Goal: Task Accomplishment & Management: Complete application form

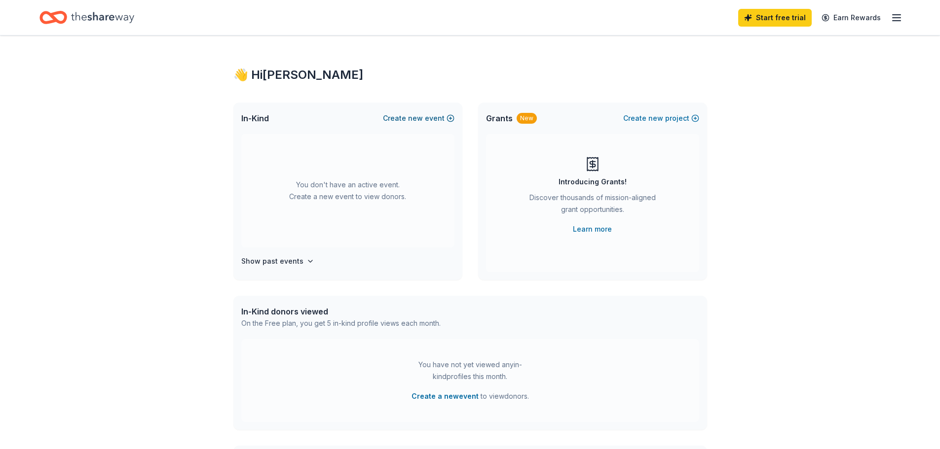
click at [414, 120] on span "new" at bounding box center [415, 118] width 15 height 12
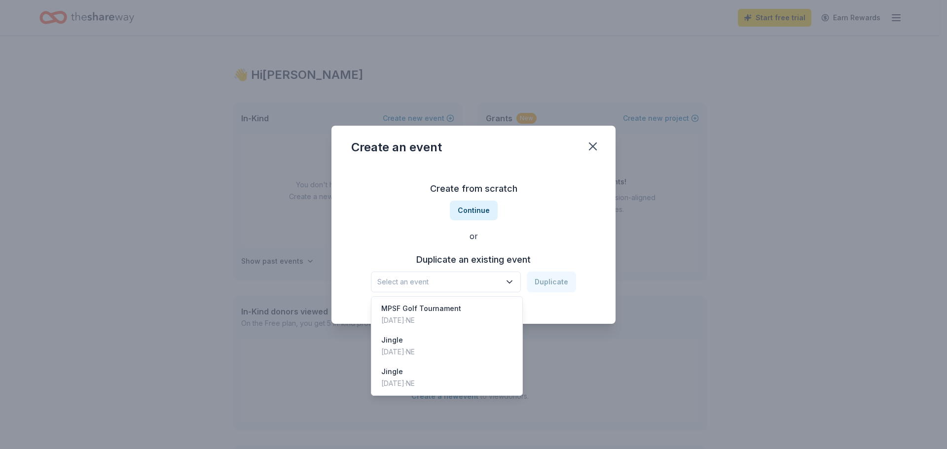
click at [475, 281] on span "Select an event" at bounding box center [438, 282] width 123 height 12
click at [461, 348] on div "Jingle Nov 15, 2024 · NE" at bounding box center [446, 347] width 147 height 32
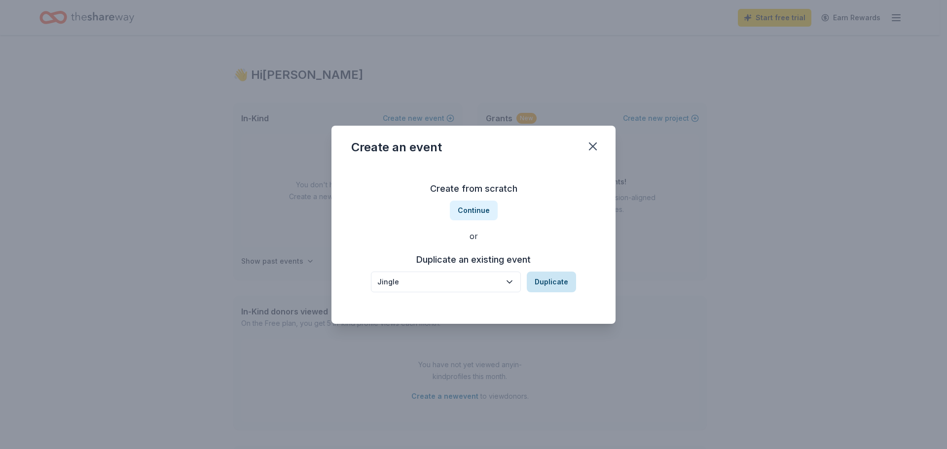
click at [559, 280] on button "Duplicate" at bounding box center [551, 282] width 49 height 21
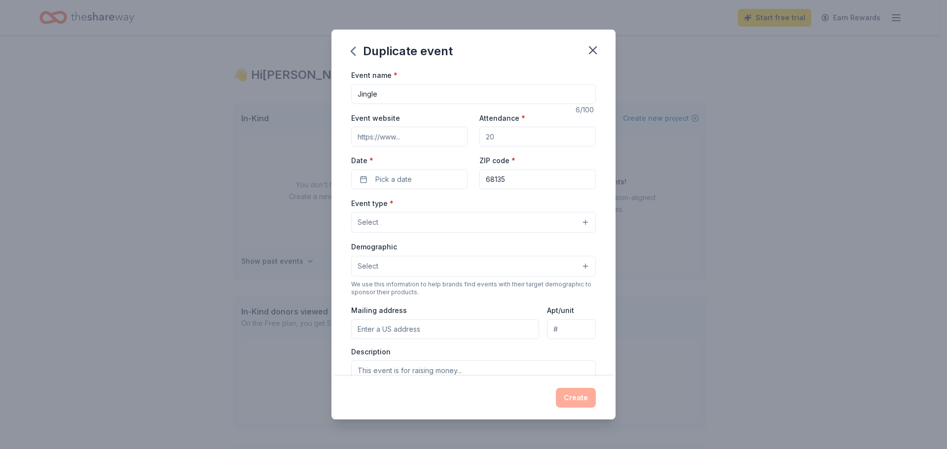
click at [412, 137] on input "Event website" at bounding box center [409, 137] width 116 height 20
drag, startPoint x: 394, startPoint y: 135, endPoint x: 320, endPoint y: 134, distance: 73.5
click at [320, 134] on div "Duplicate event Event name * Jingle 6 /100 Event website Attendance * Date * Pi…" at bounding box center [473, 224] width 947 height 449
paste input "https://events.handbid.com/lp/jingle-2025-41316"
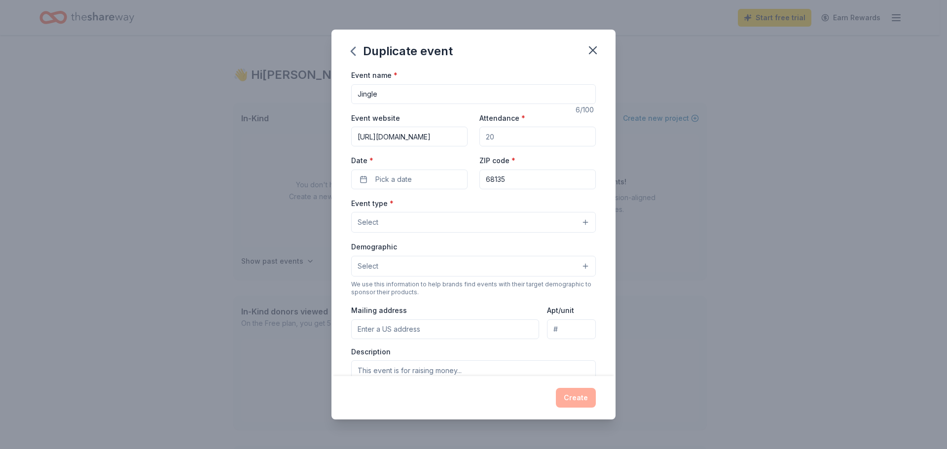
type input "https://events.handbid.com/lp/jingle-2025-41316"
drag, startPoint x: 500, startPoint y: 137, endPoint x: 485, endPoint y: 136, distance: 14.8
click at [485, 136] on input "Attendance *" at bounding box center [537, 137] width 116 height 20
click at [491, 136] on input "Attendance *" at bounding box center [537, 137] width 116 height 20
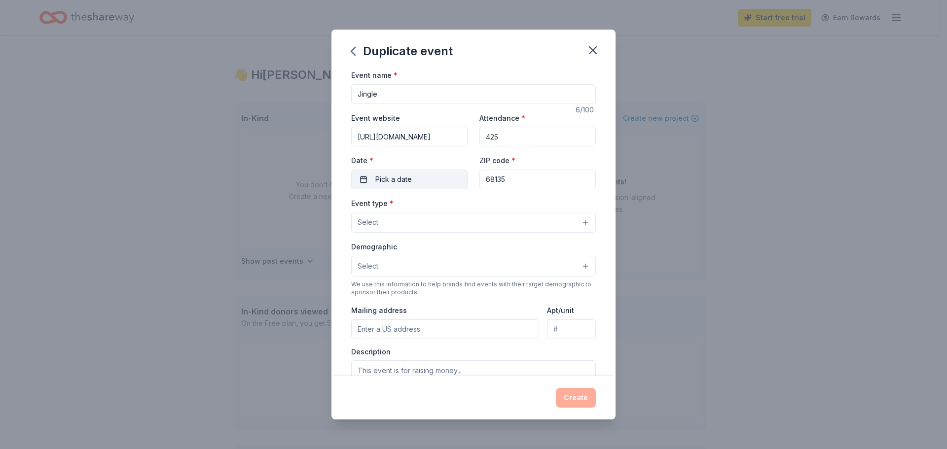
type input "425"
click at [363, 179] on button "Pick a date" at bounding box center [409, 180] width 116 height 20
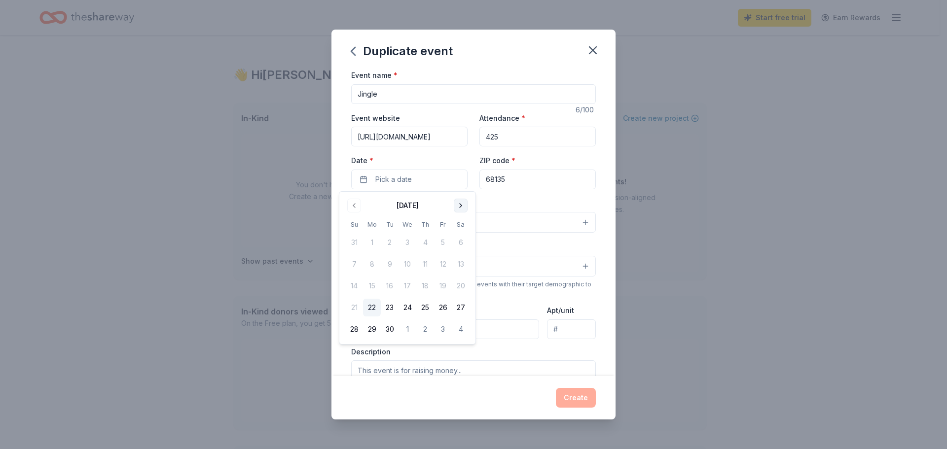
click at [462, 206] on button "Go to next month" at bounding box center [461, 206] width 14 height 14
click at [444, 283] on button "14" at bounding box center [443, 286] width 18 height 18
click at [513, 175] on input "68135" at bounding box center [537, 180] width 116 height 20
click at [392, 224] on button "Select" at bounding box center [473, 222] width 245 height 21
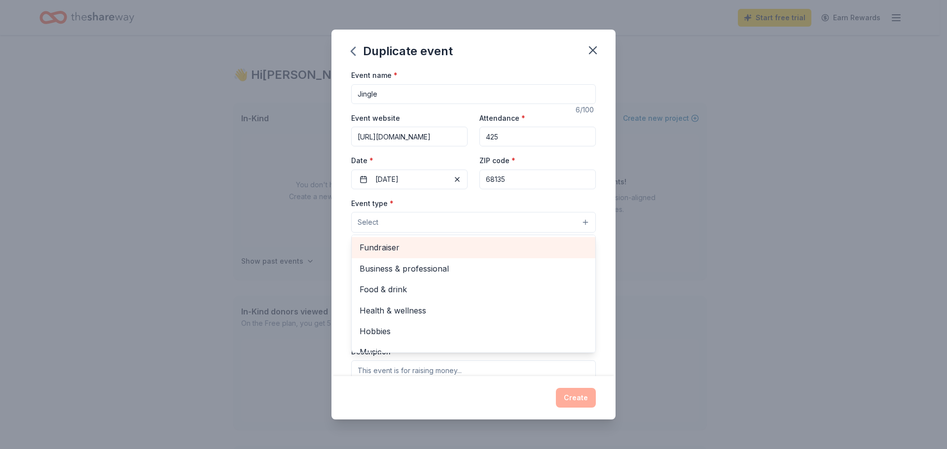
click at [394, 252] on span "Fundraiser" at bounding box center [474, 247] width 228 height 13
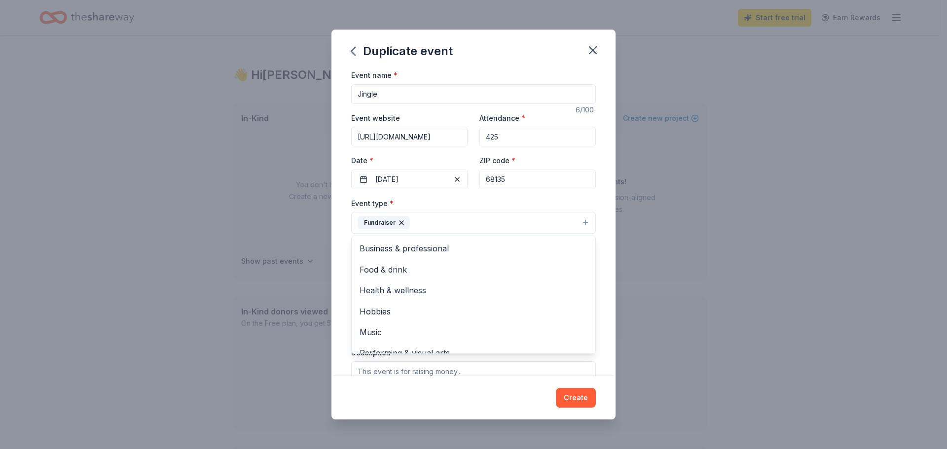
click at [604, 248] on div "Event name * Jingle 6 /100 Event website https://events.handbid.com/lp/jingle-2…" at bounding box center [473, 222] width 284 height 307
click at [367, 261] on span "Select" at bounding box center [368, 267] width 21 height 12
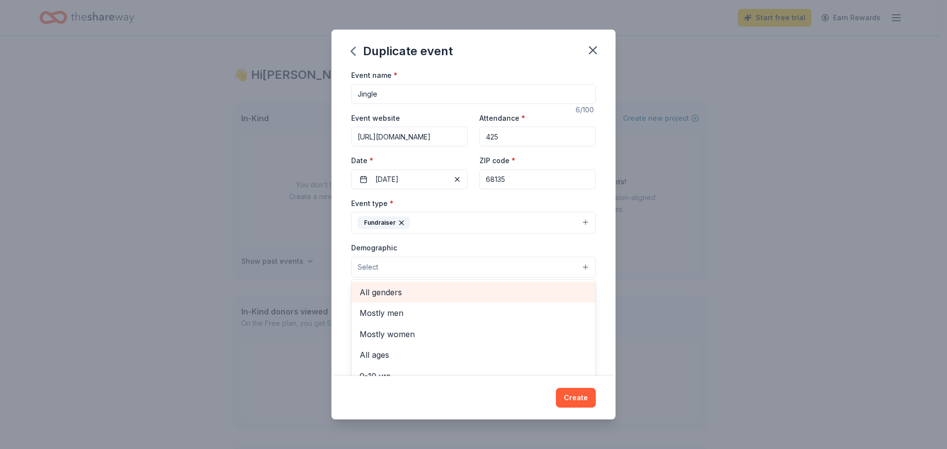
click at [384, 293] on span "All genders" at bounding box center [474, 292] width 228 height 13
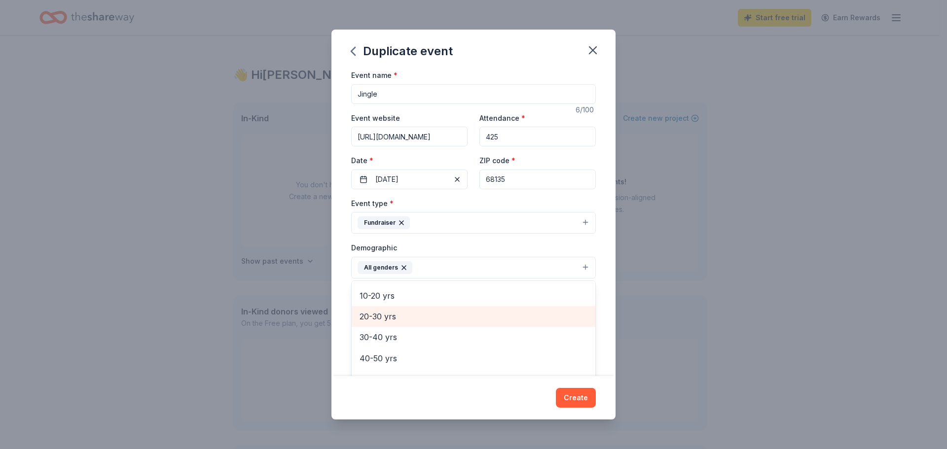
scroll to position [99, 0]
click at [394, 320] on span "30-40 yrs" at bounding box center [474, 320] width 228 height 13
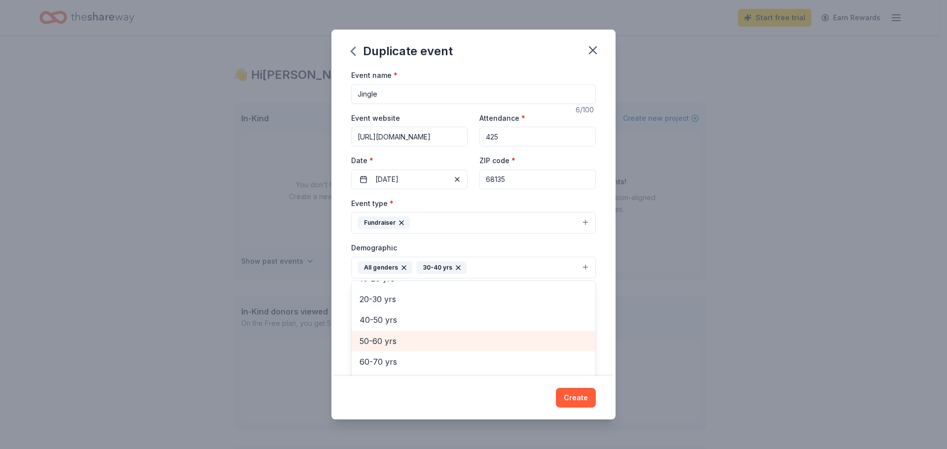
click at [388, 341] on span "50-60 yrs" at bounding box center [474, 341] width 228 height 13
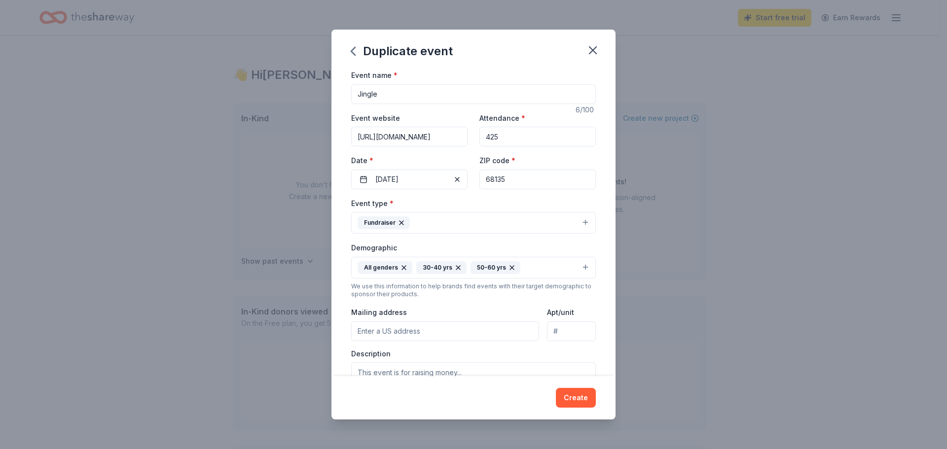
click at [510, 267] on icon "button" at bounding box center [512, 268] width 4 height 4
click at [455, 269] on icon "button" at bounding box center [458, 268] width 8 height 8
click at [404, 269] on icon "button" at bounding box center [404, 268] width 4 height 4
click at [599, 259] on div "Event name * Jingle 6 /100 Event website https://events.handbid.com/lp/jingle-2…" at bounding box center [473, 222] width 284 height 307
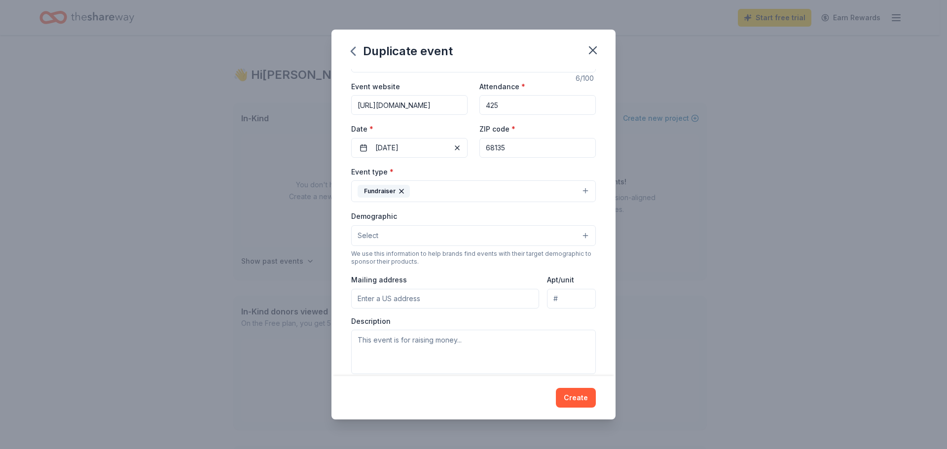
scroll to position [49, 0]
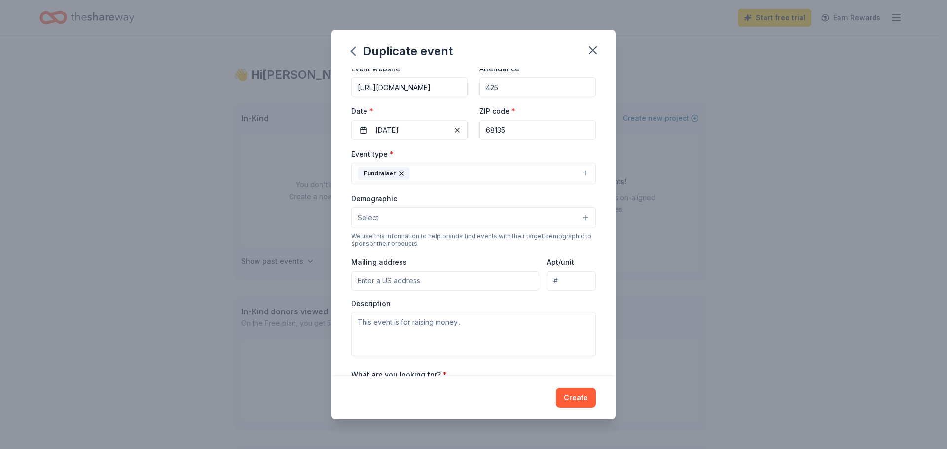
click at [371, 277] on input "Mailing address" at bounding box center [445, 281] width 188 height 20
type input "5231 South 159th Avenue"
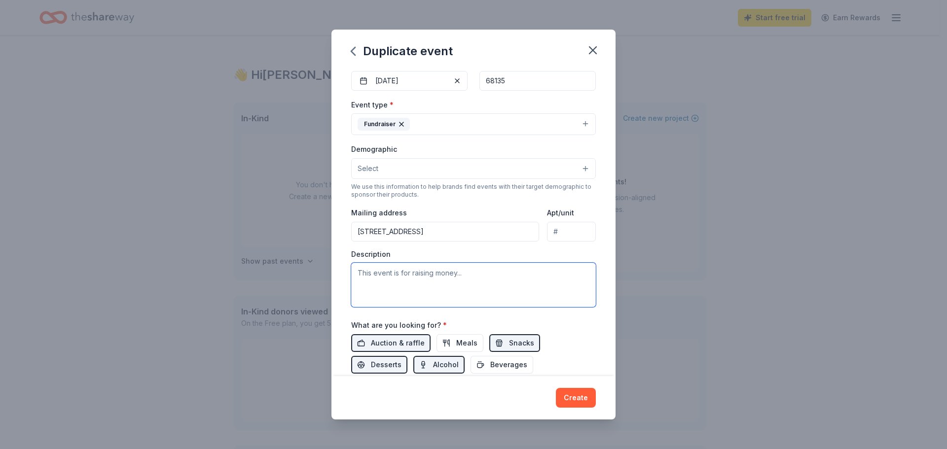
click at [364, 270] on textarea at bounding box center [473, 285] width 245 height 44
paste textarea "Kick off the holiday season with us! Jingle is our annual fundraiser that suppo…"
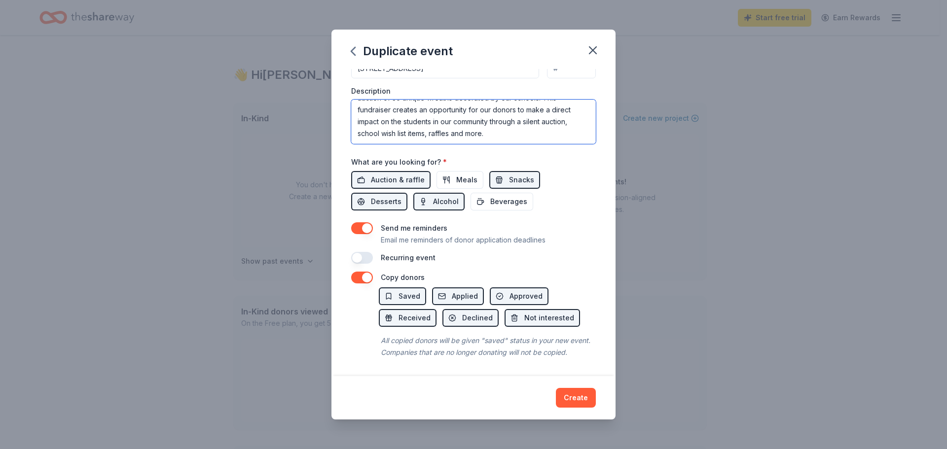
scroll to position [274, 0]
type textarea "Kick off the holiday season with us! Jingle is our annual fundraiser that suppo…"
click at [360, 272] on button "button" at bounding box center [362, 278] width 22 height 12
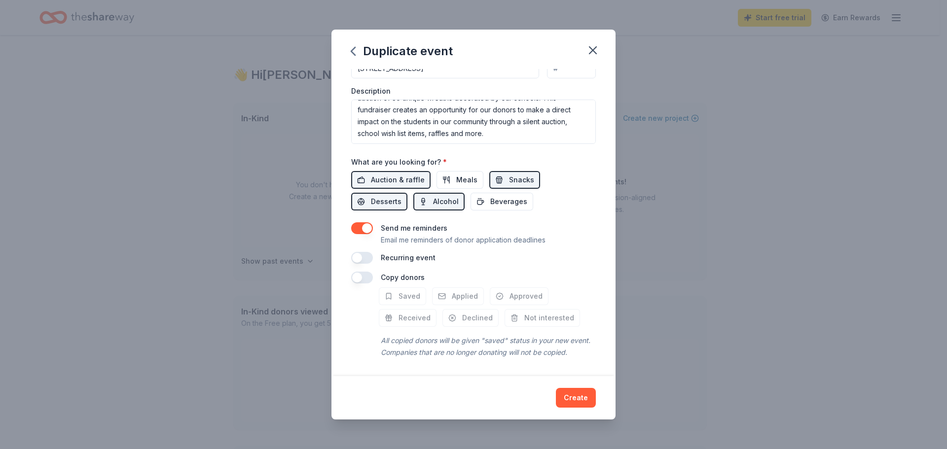
click at [367, 272] on button "button" at bounding box center [362, 278] width 22 height 12
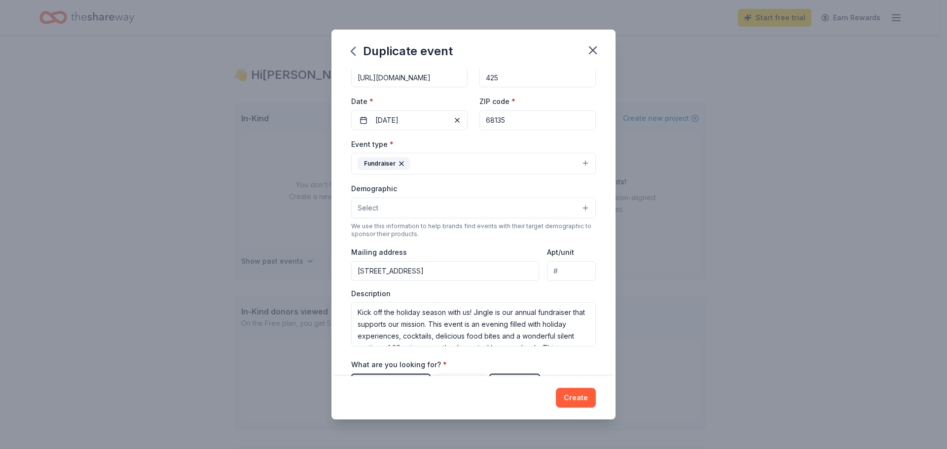
scroll to position [0, 0]
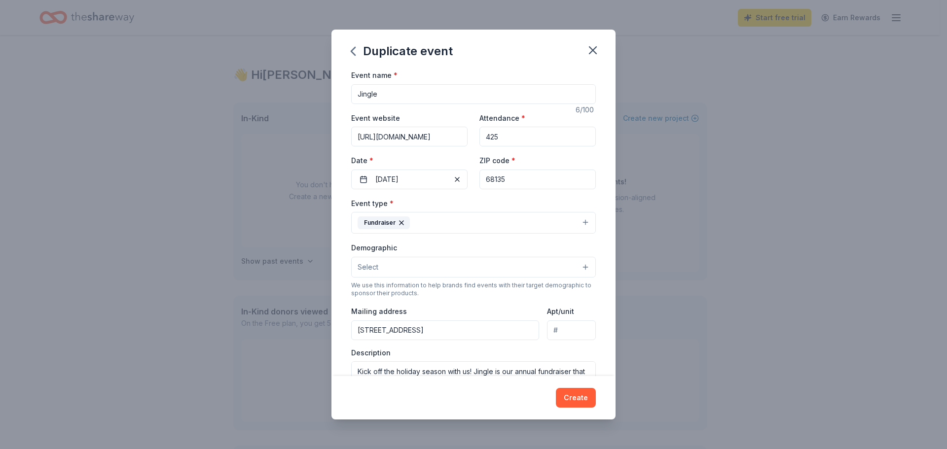
click at [409, 86] on input "Jingle" at bounding box center [473, 94] width 245 height 20
type input "Jingle 2025"
click at [497, 68] on div "Duplicate event" at bounding box center [473, 49] width 284 height 39
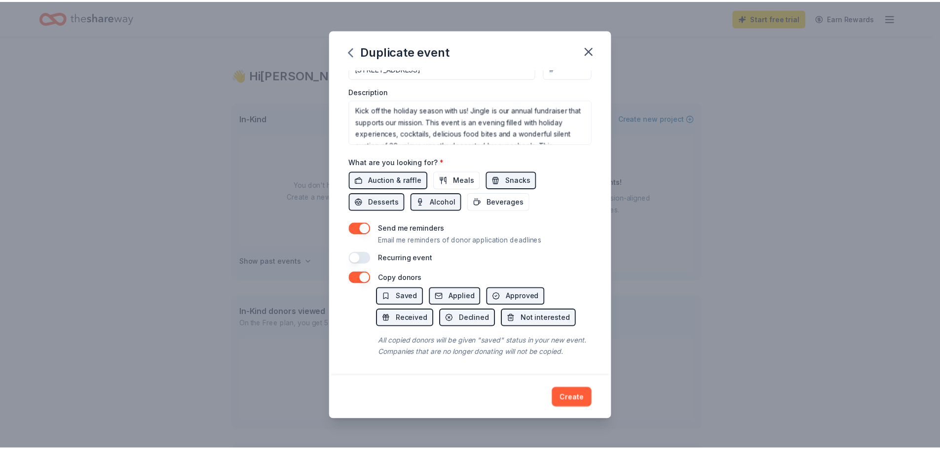
scroll to position [274, 0]
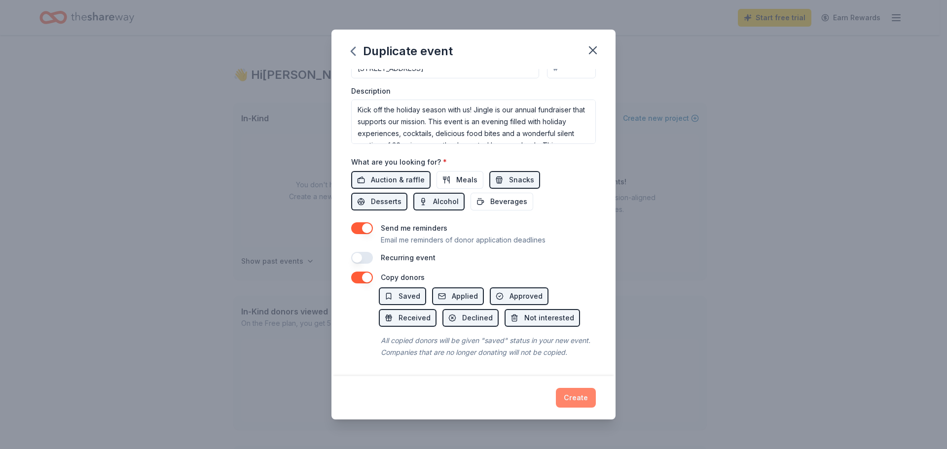
click at [583, 395] on button "Create" at bounding box center [576, 398] width 40 height 20
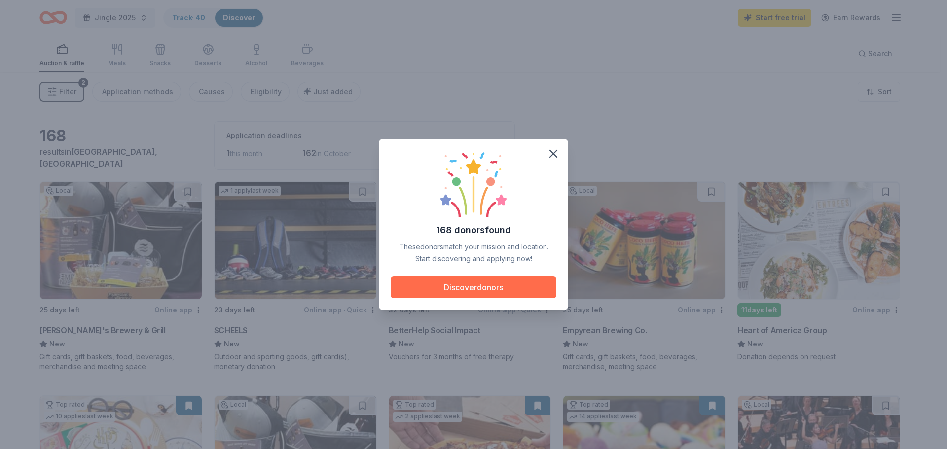
click at [483, 288] on button "Discover donors" at bounding box center [474, 288] width 166 height 22
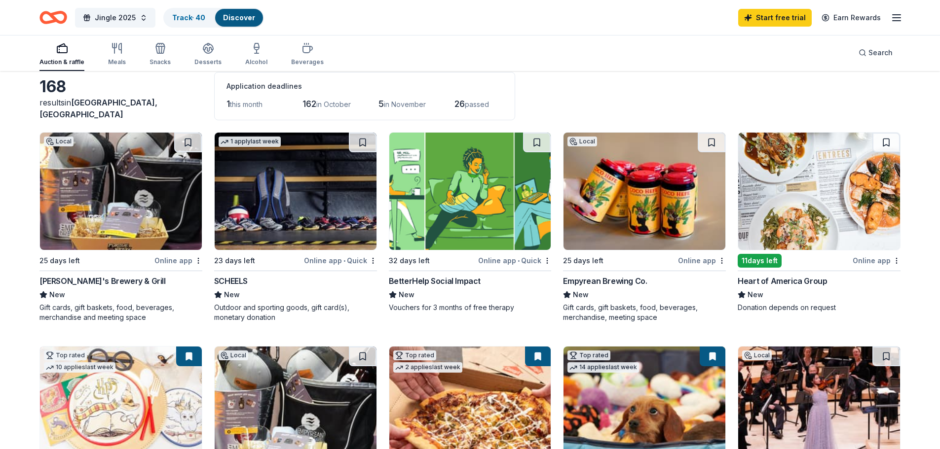
scroll to position [99, 0]
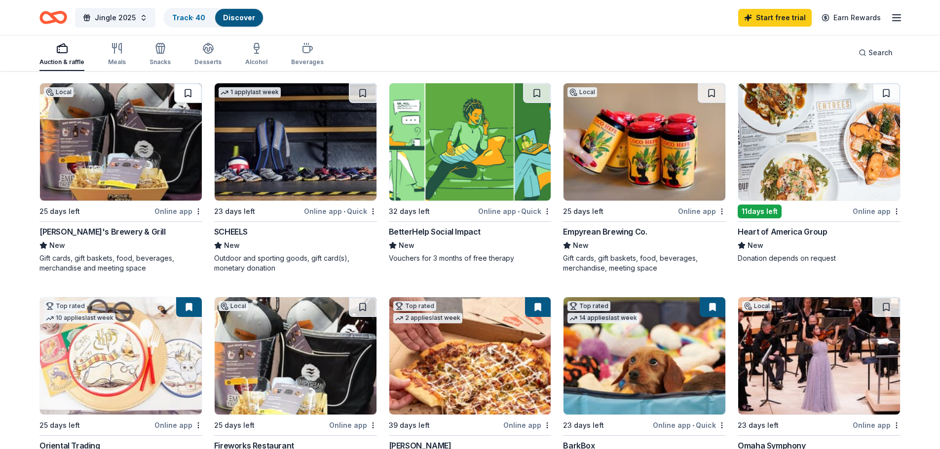
click at [188, 93] on button at bounding box center [188, 93] width 28 height 20
click at [714, 92] on button at bounding box center [712, 93] width 28 height 20
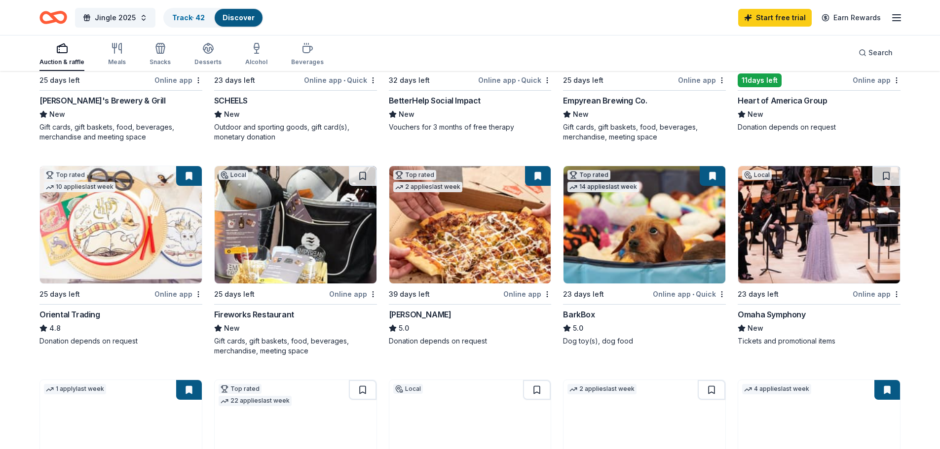
scroll to position [247, 0]
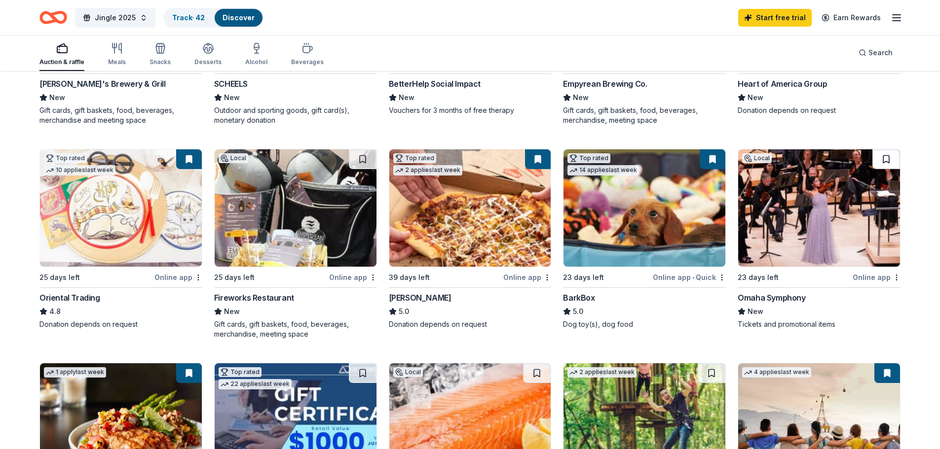
click at [887, 162] on button at bounding box center [886, 159] width 28 height 20
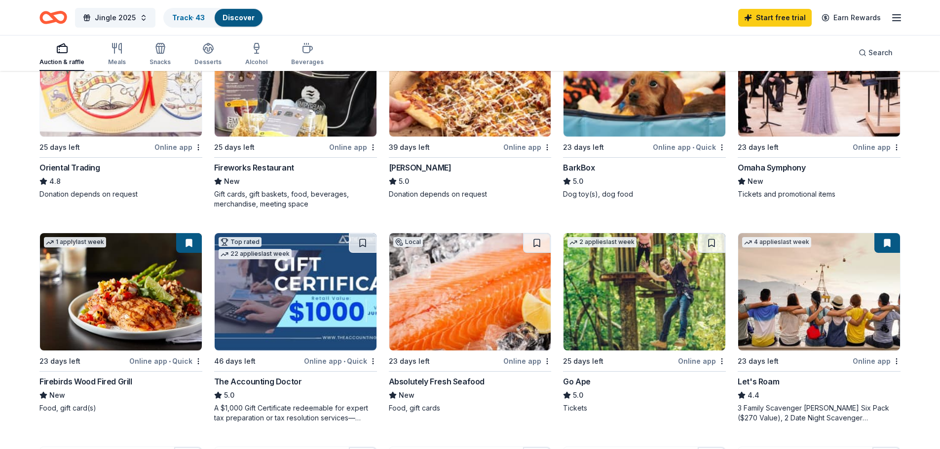
scroll to position [395, 0]
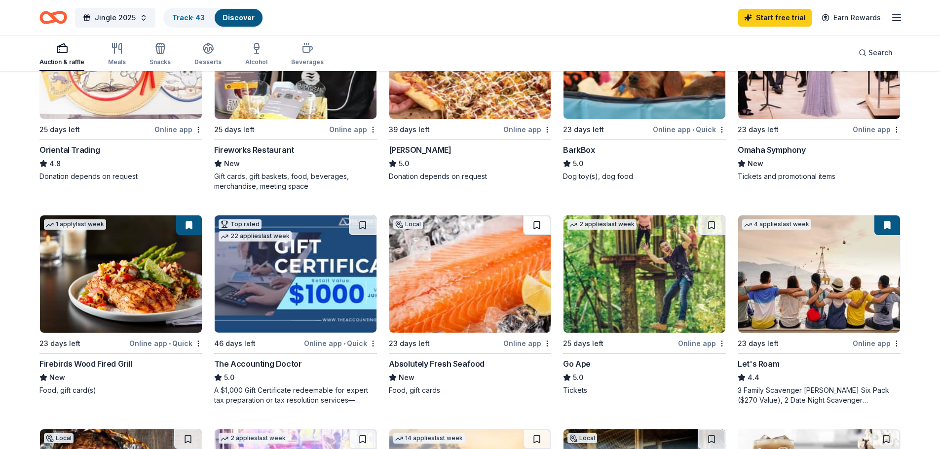
click at [543, 224] on button at bounding box center [537, 226] width 28 height 20
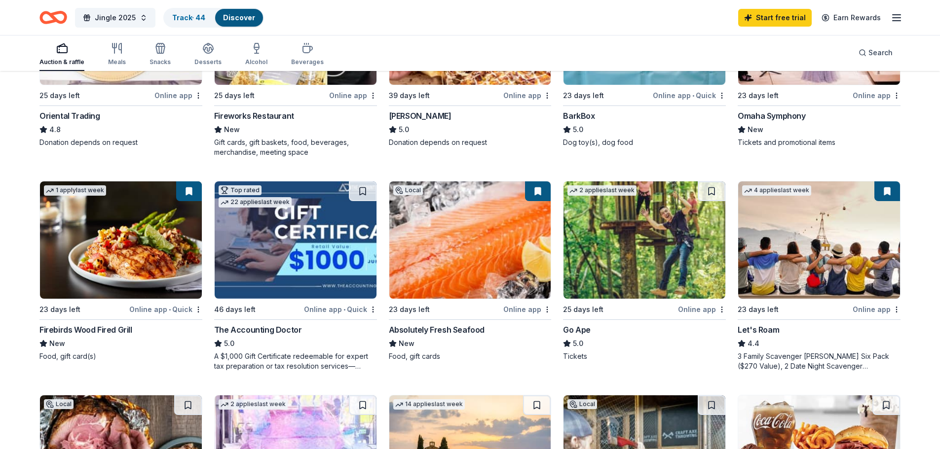
scroll to position [444, 0]
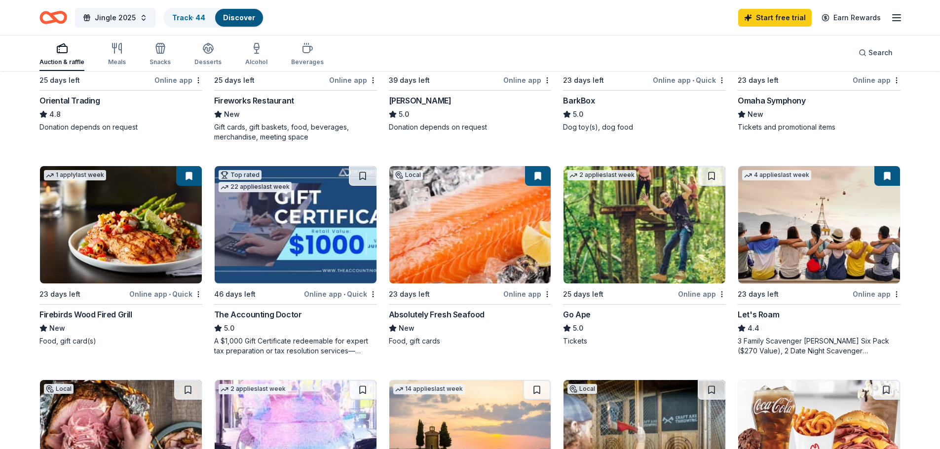
click at [883, 177] on button at bounding box center [887, 176] width 26 height 20
click at [890, 171] on button at bounding box center [887, 176] width 26 height 20
click at [887, 176] on button at bounding box center [887, 176] width 26 height 20
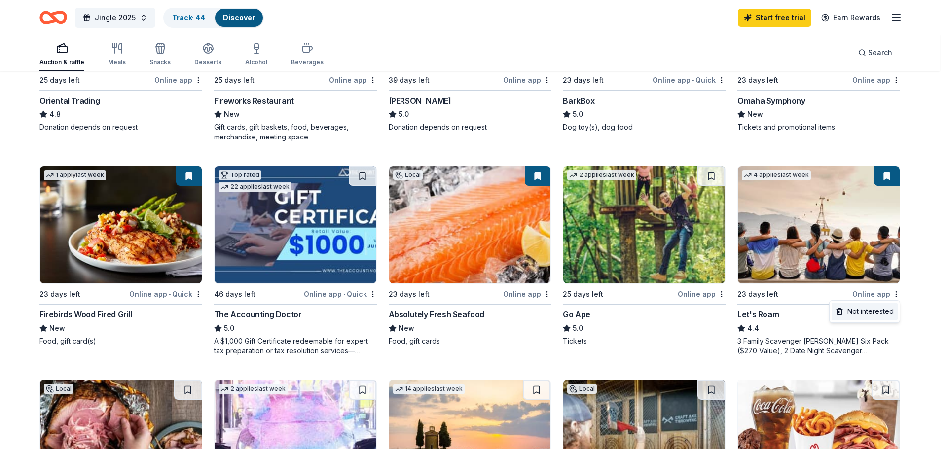
click at [871, 313] on div "Not interested" at bounding box center [865, 312] width 66 height 18
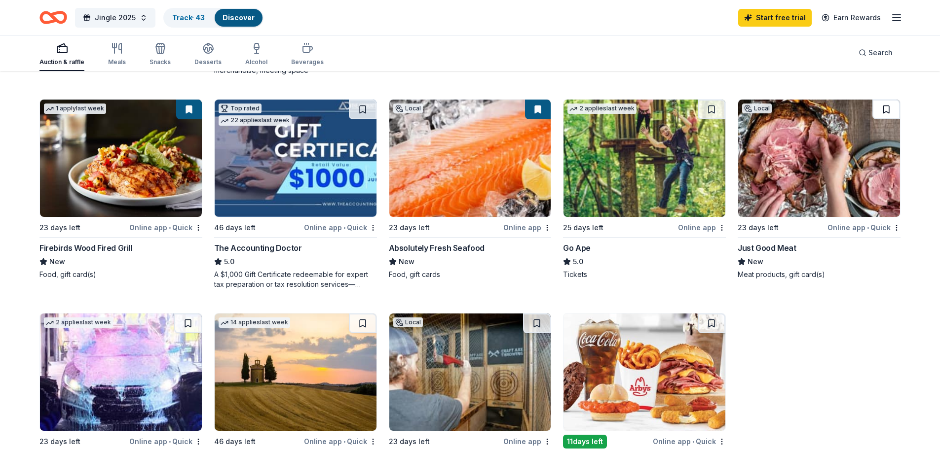
scroll to position [493, 0]
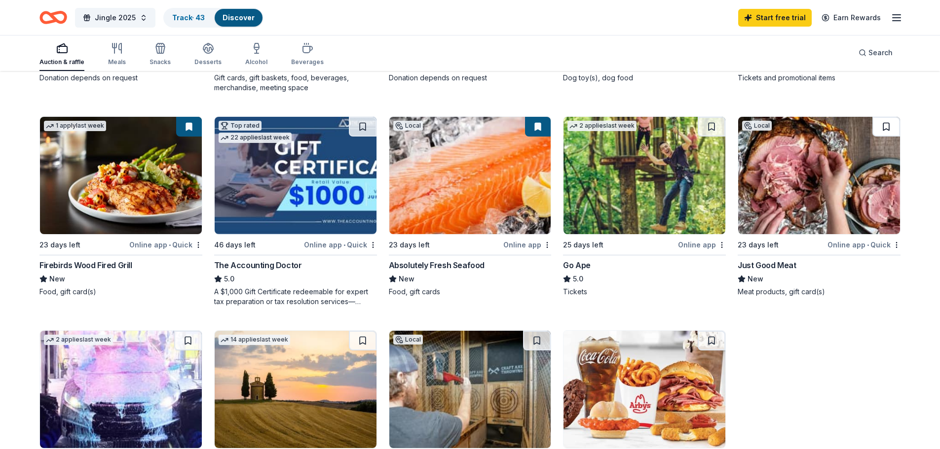
click at [886, 127] on button at bounding box center [886, 127] width 28 height 20
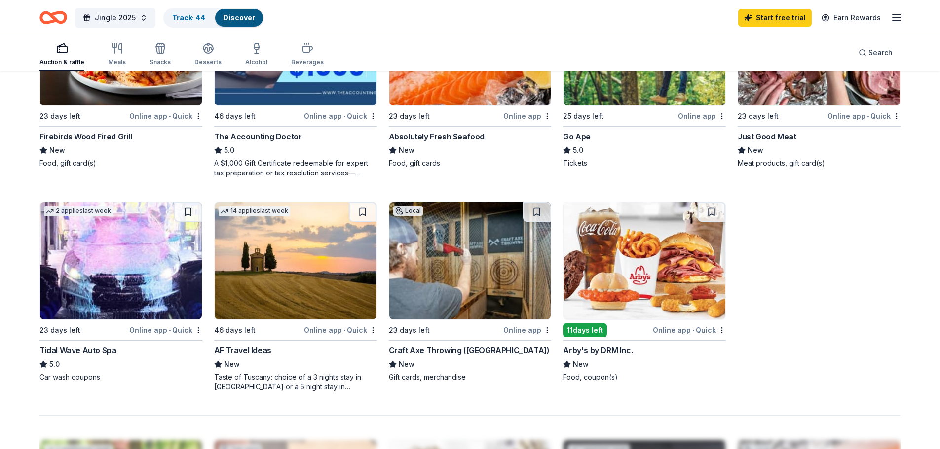
scroll to position [641, 0]
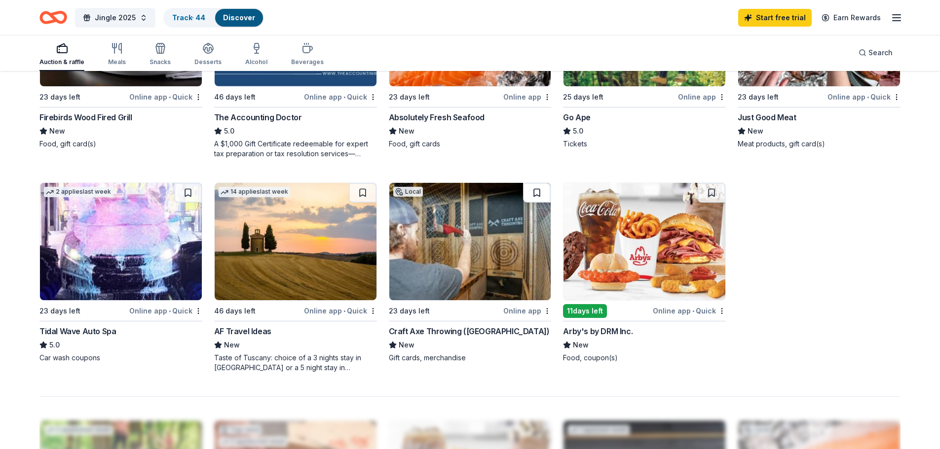
click at [537, 190] on button at bounding box center [537, 193] width 28 height 20
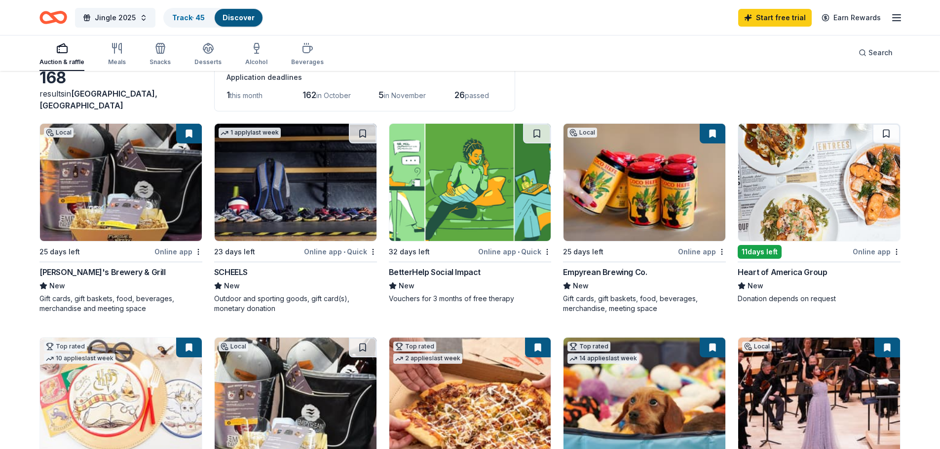
scroll to position [0, 0]
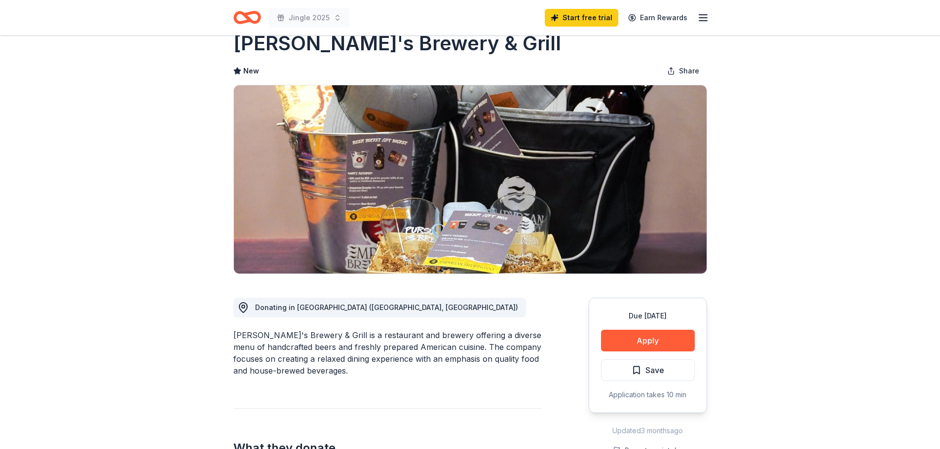
scroll to position [99, 0]
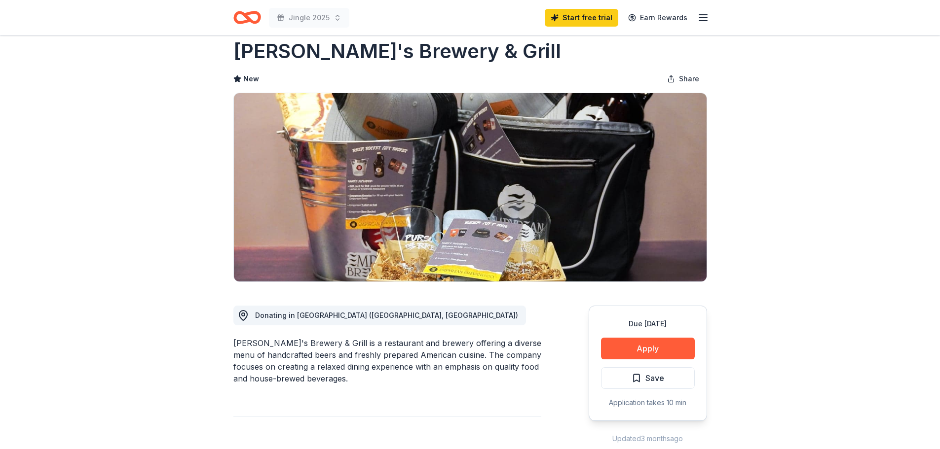
scroll to position [0, 0]
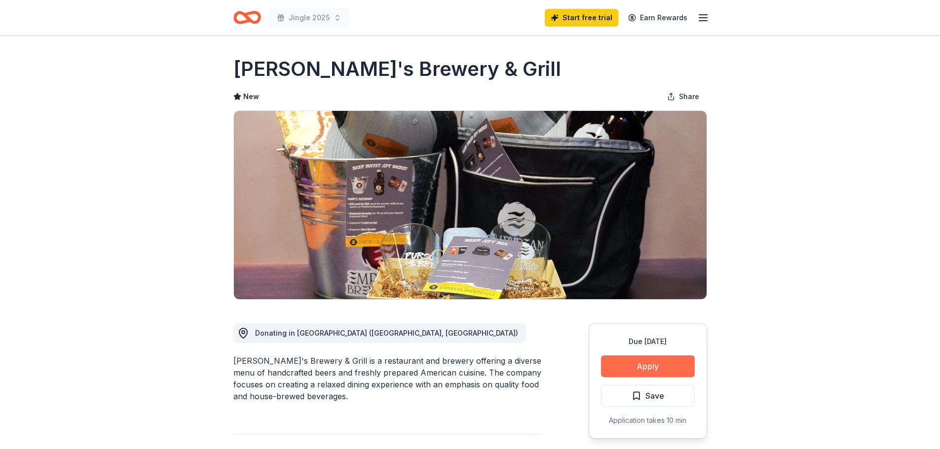
click at [654, 366] on button "Apply" at bounding box center [648, 367] width 94 height 22
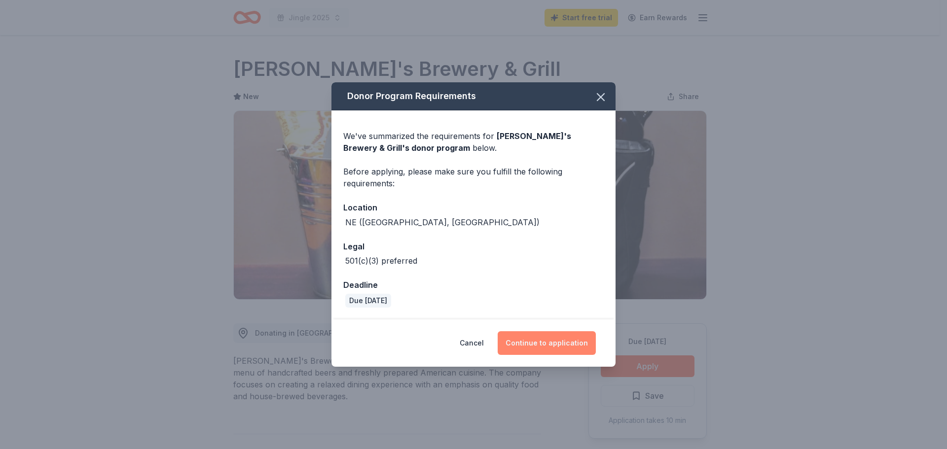
click at [544, 341] on button "Continue to application" at bounding box center [547, 343] width 98 height 24
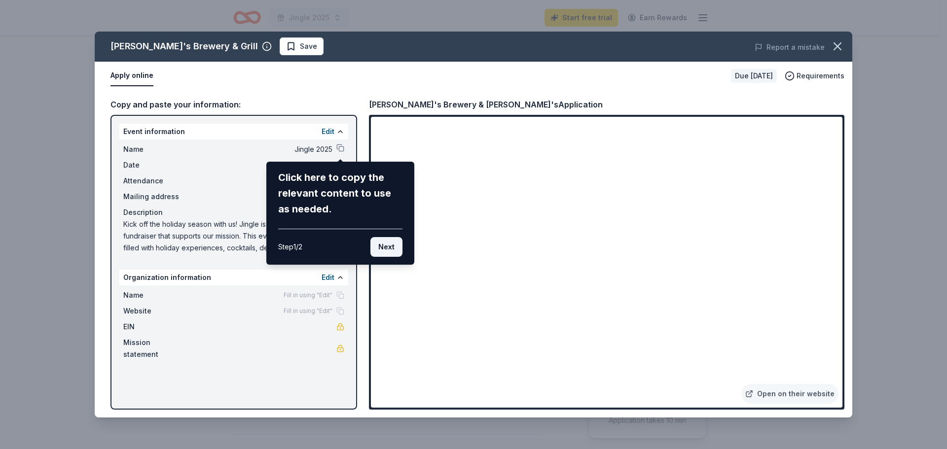
click at [389, 243] on button "Next" at bounding box center [386, 247] width 32 height 20
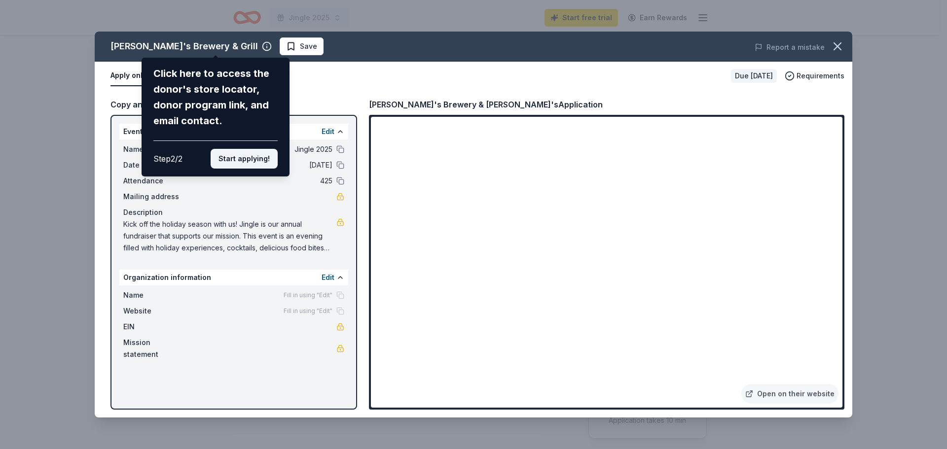
click at [247, 156] on button "Start applying!" at bounding box center [244, 159] width 67 height 20
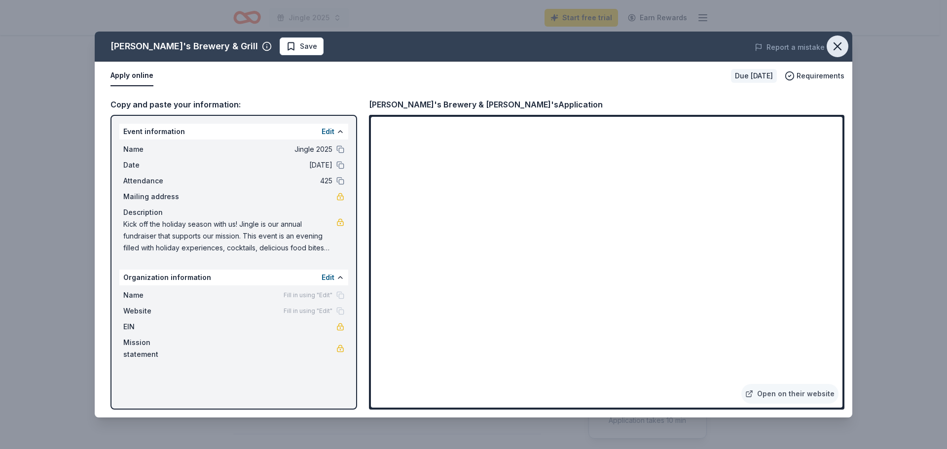
click at [836, 45] on icon "button" at bounding box center [837, 46] width 7 height 7
